Goal: Information Seeking & Learning: Learn about a topic

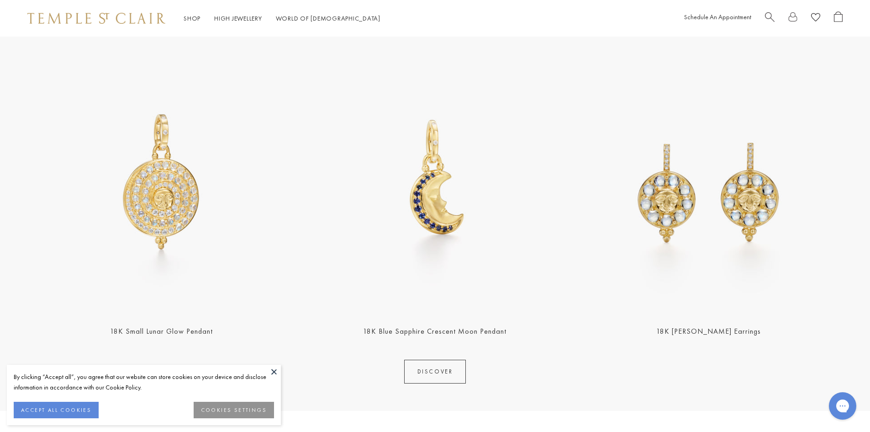
scroll to position [365, 0]
click at [441, 204] on img at bounding box center [435, 181] width 268 height 268
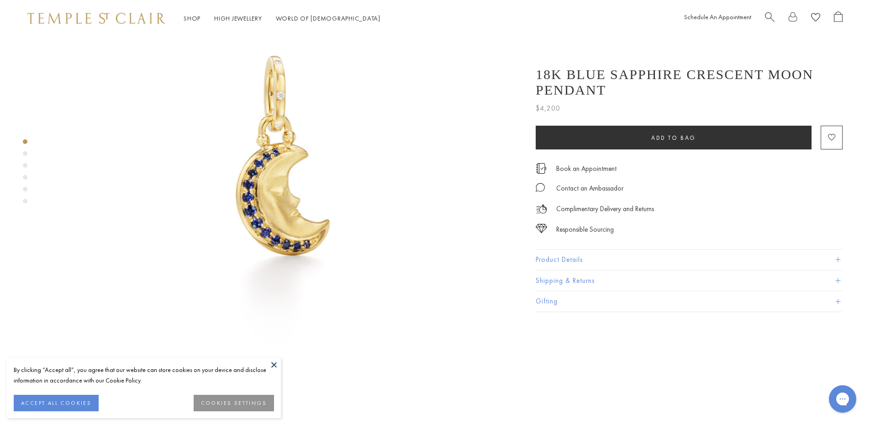
scroll to position [91, 0]
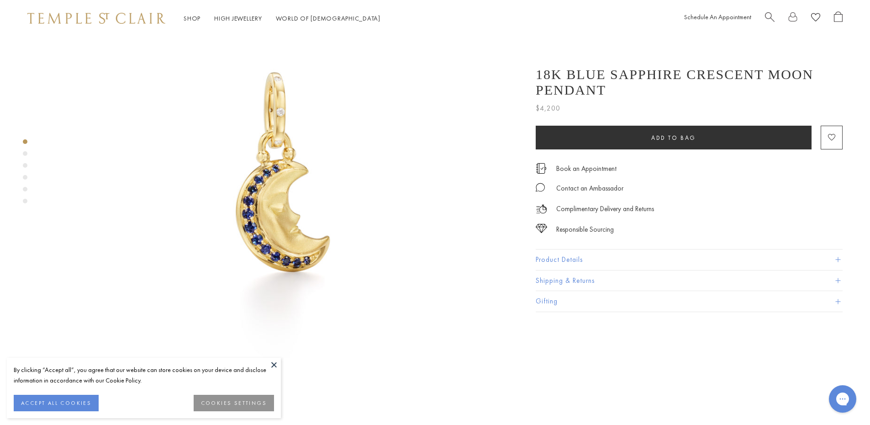
click at [52, 398] on button "ACCEPT ALL COOKIES" at bounding box center [56, 403] width 85 height 16
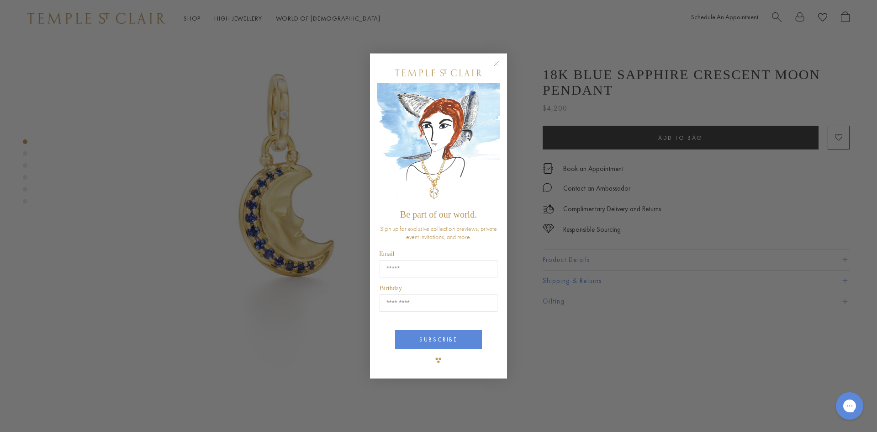
drag, startPoint x: 496, startPoint y: 66, endPoint x: 335, endPoint y: 187, distance: 201.6
click at [495, 66] on circle "Close dialog" at bounding box center [496, 63] width 11 height 11
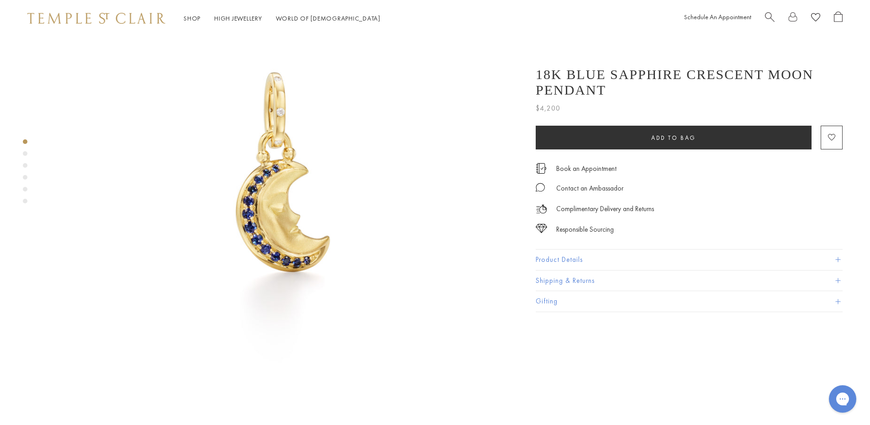
click at [23, 155] on div "Product gallery navigation" at bounding box center [25, 174] width 5 height 74
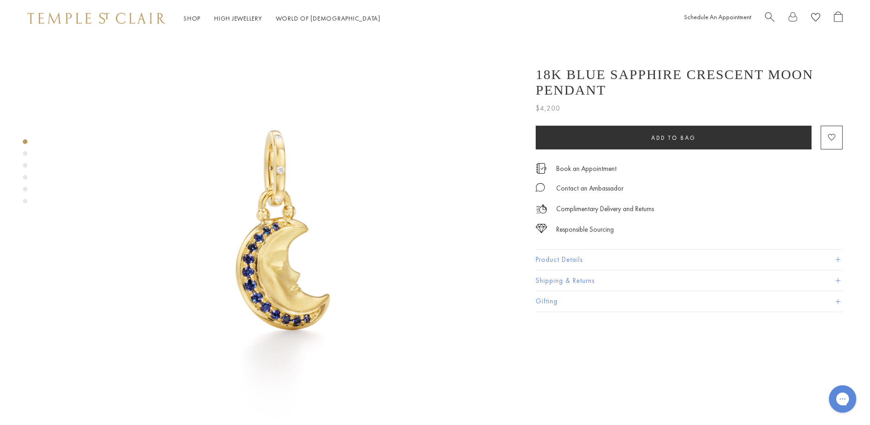
scroll to position [0, 0]
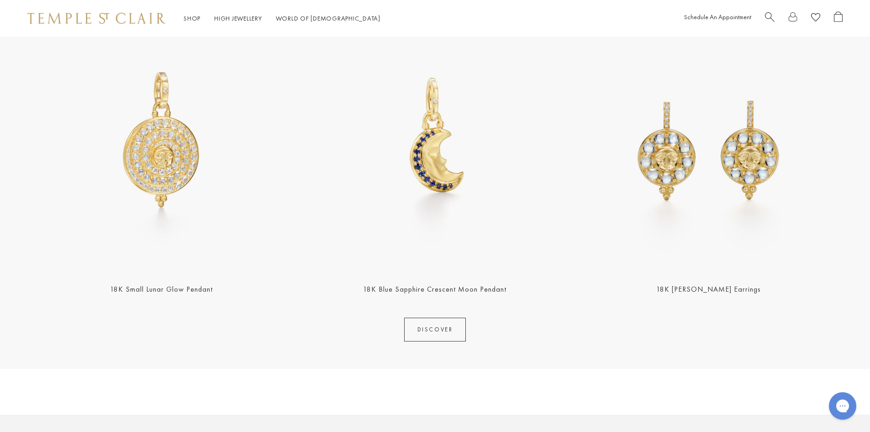
scroll to position [407, 0]
click at [451, 340] on link "DISCOVER" at bounding box center [435, 329] width 62 height 24
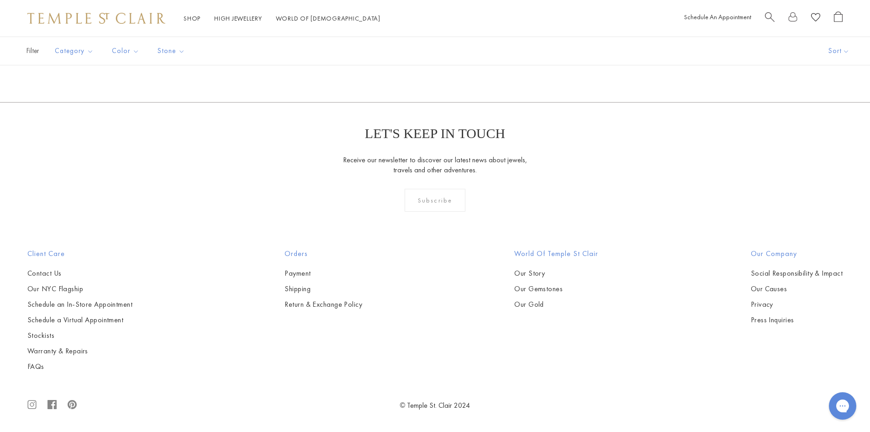
scroll to position [4865, 0]
click at [420, 65] on link "2" at bounding box center [420, 52] width 30 height 25
click at [465, 65] on link "3" at bounding box center [464, 52] width 30 height 25
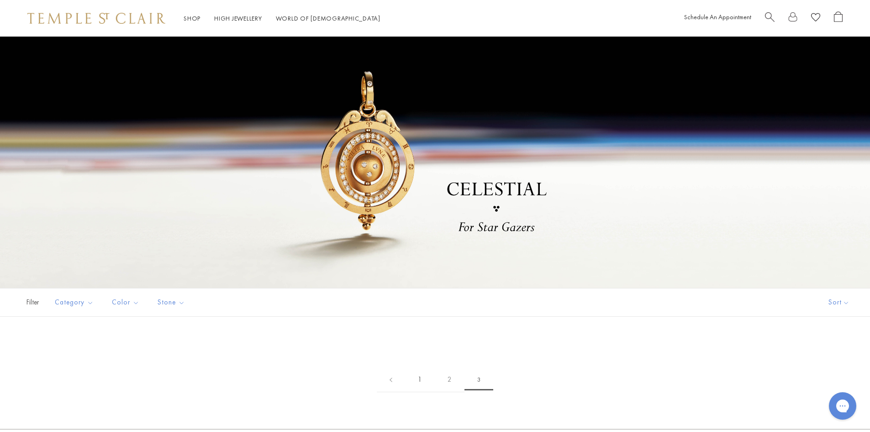
click at [417, 380] on link "1" at bounding box center [420, 379] width 30 height 25
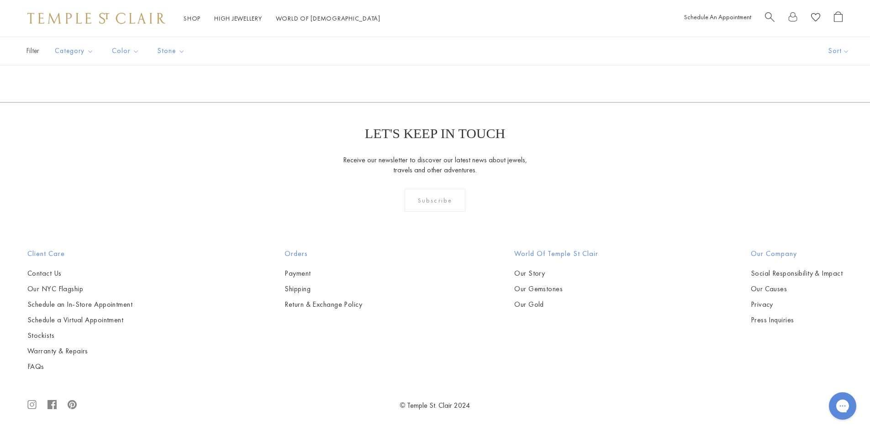
scroll to position [1781, 0]
